Goal: Obtain resource: Obtain resource

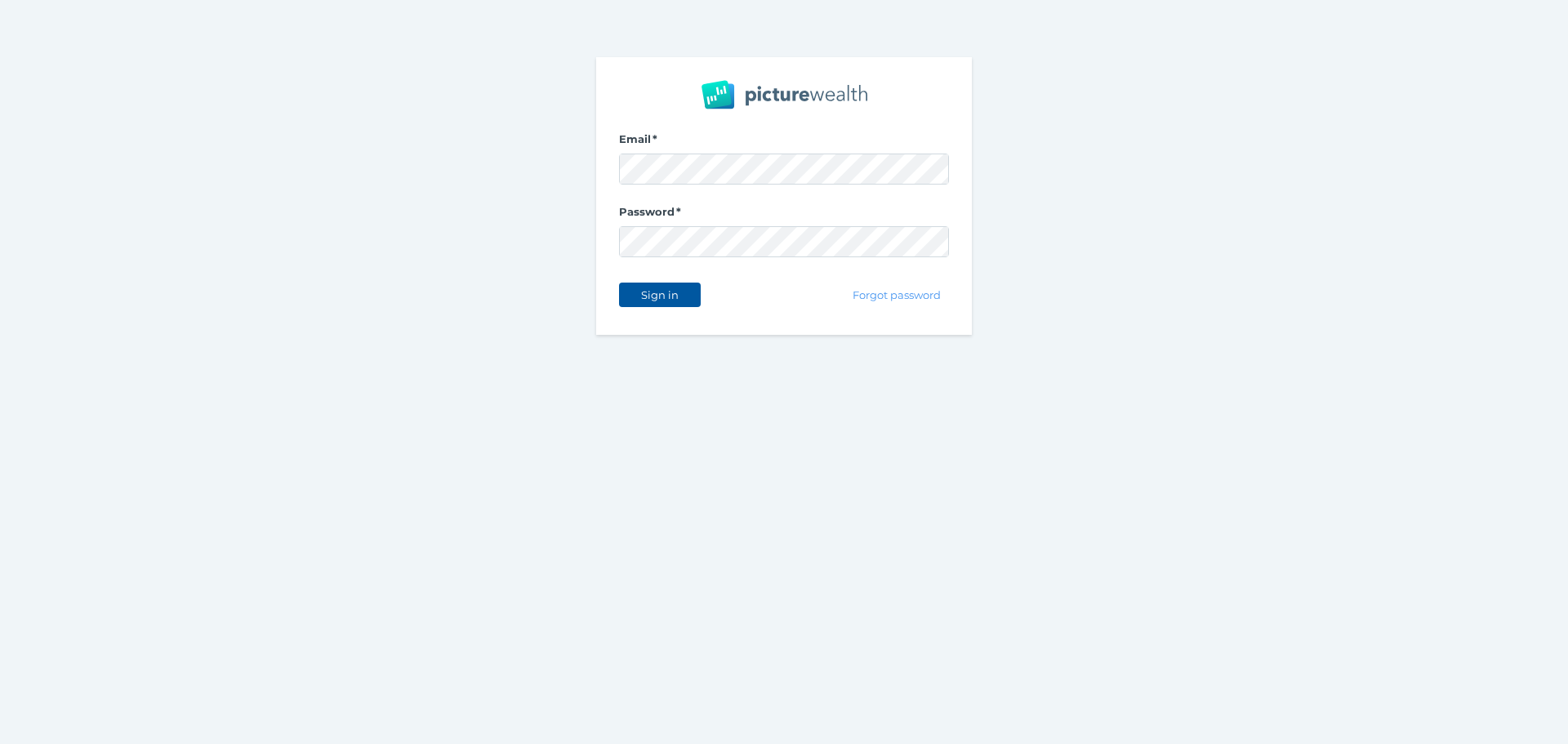
click at [664, 300] on span "Sign in" at bounding box center [659, 294] width 52 height 13
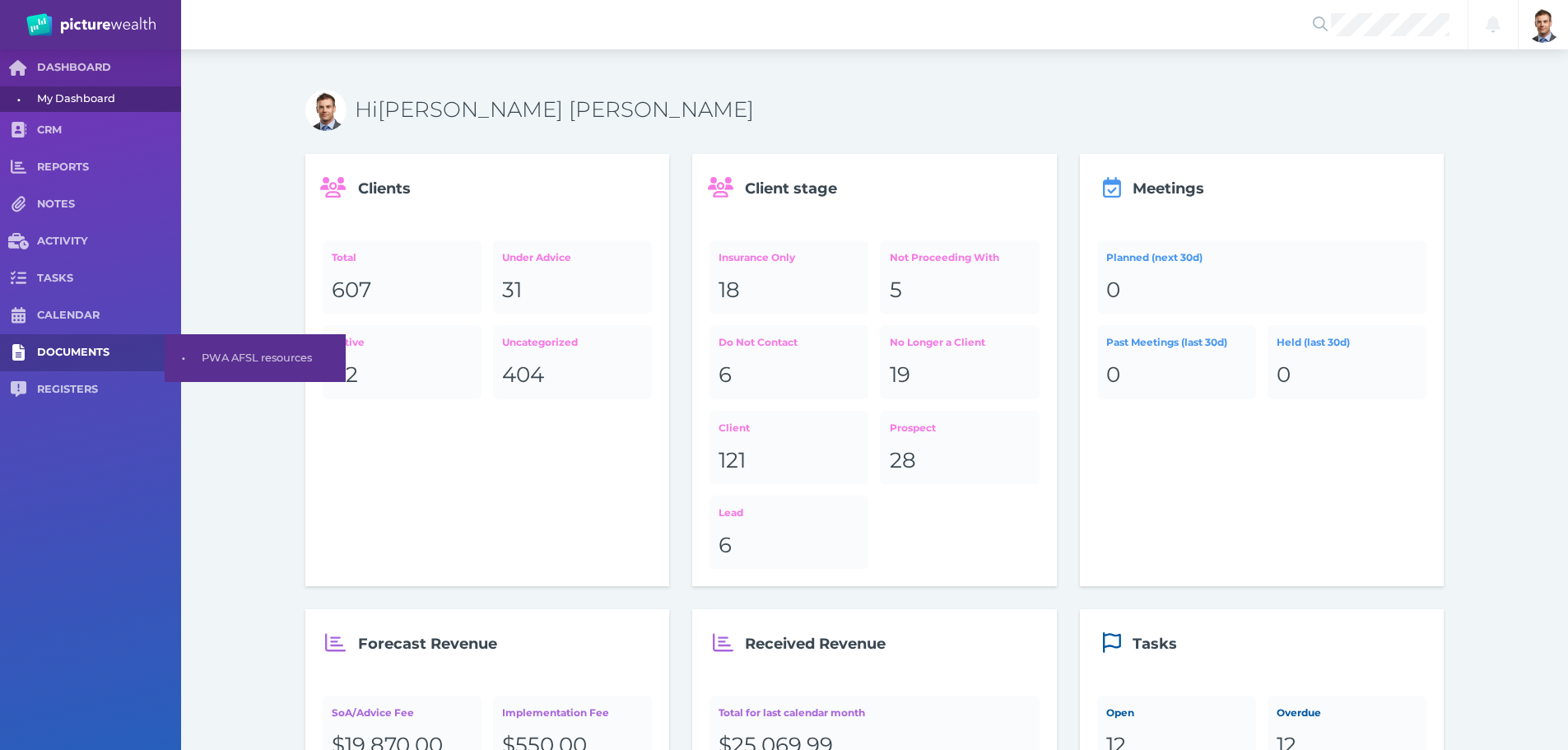
click at [72, 352] on span "DOCUMENTS" at bounding box center [109, 353] width 144 height 14
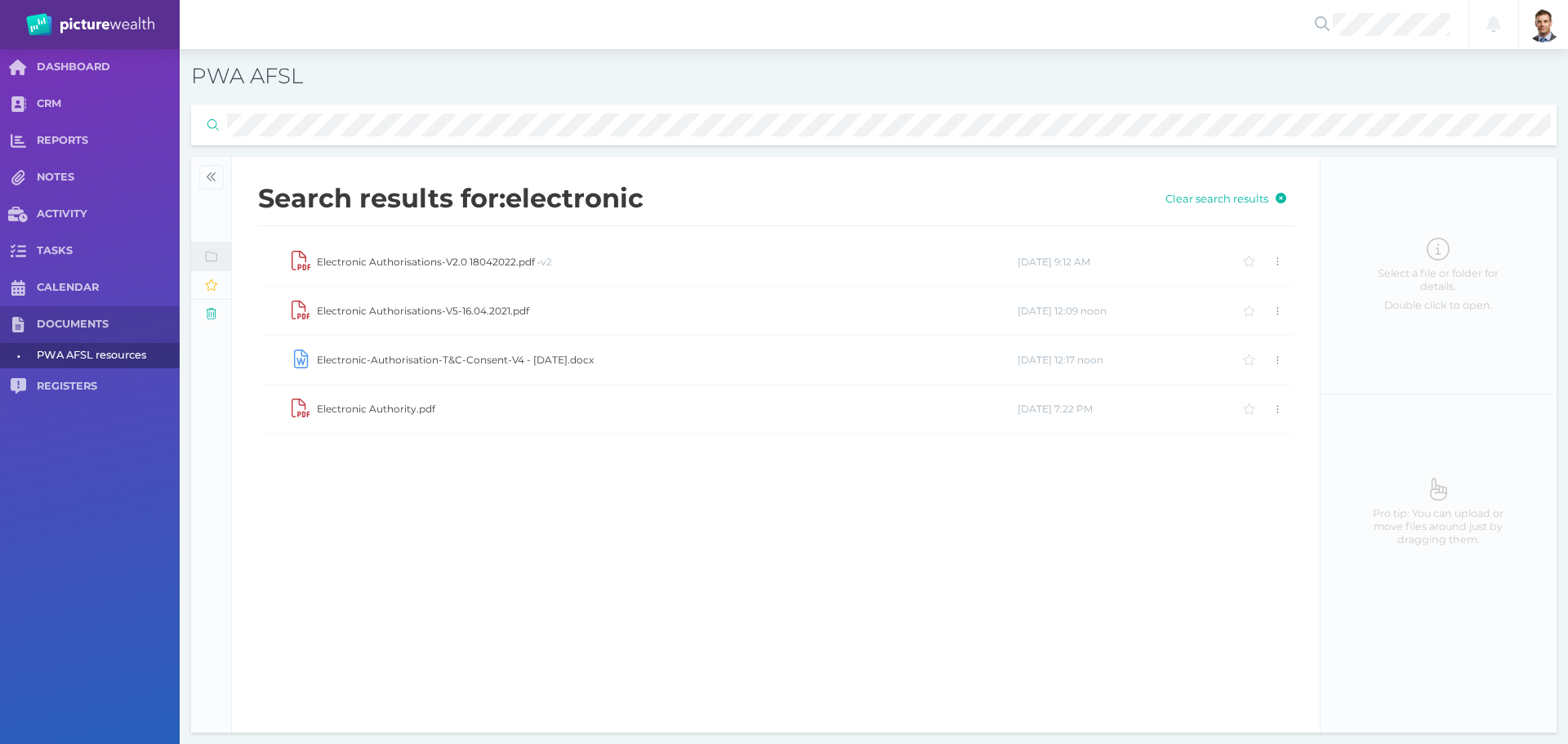
click at [411, 403] on td "Electronic Authority.pdf" at bounding box center [667, 409] width 701 height 49
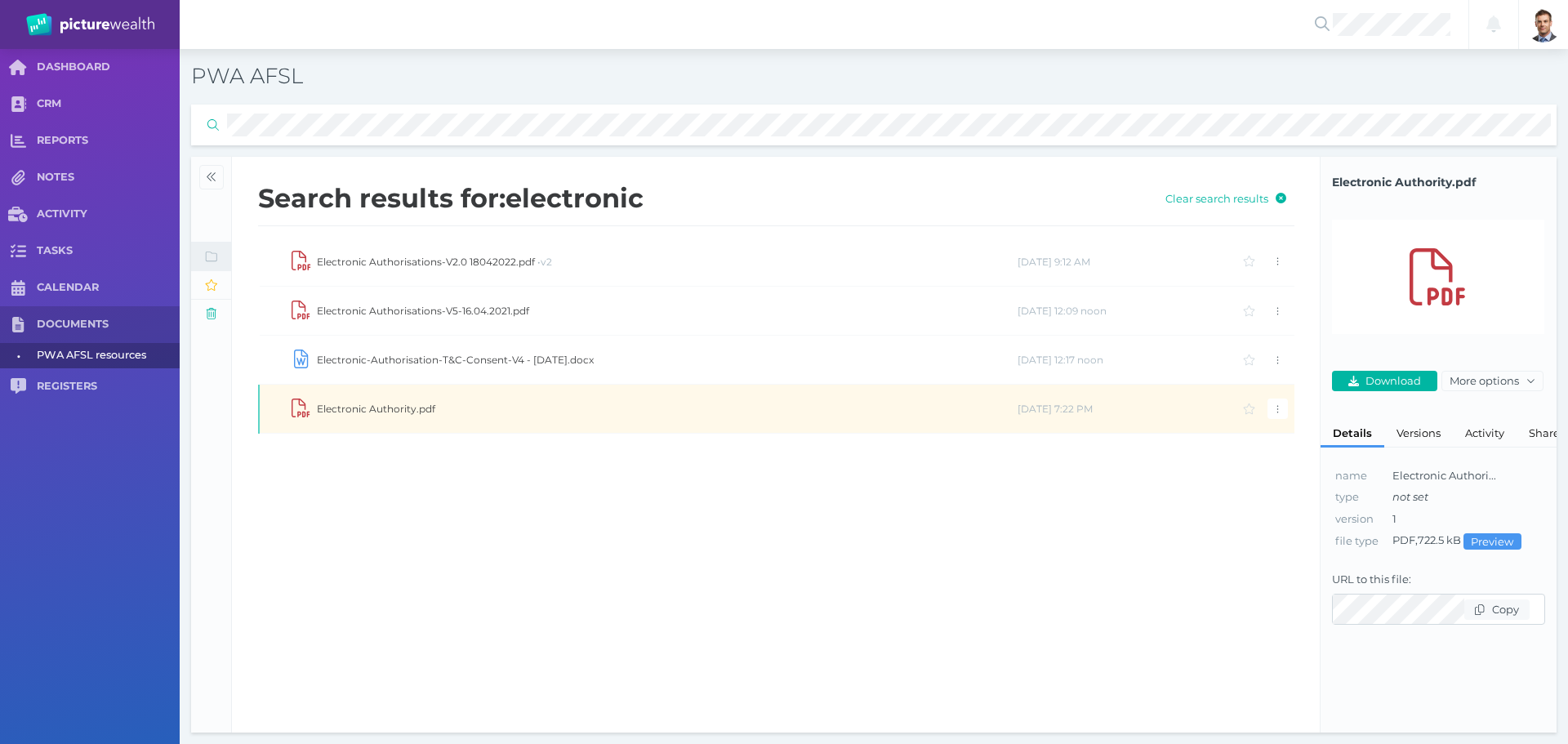
click at [411, 403] on td "Electronic Authority.pdf" at bounding box center [667, 409] width 701 height 49
